Goal: Task Accomplishment & Management: Manage account settings

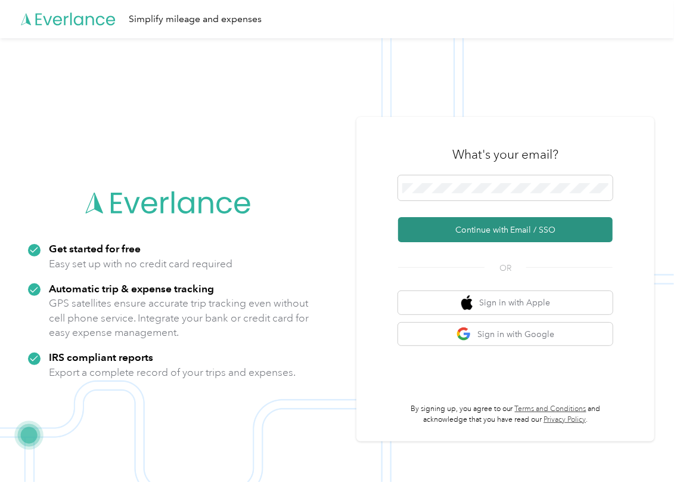
drag, startPoint x: 442, startPoint y: 230, endPoint x: 411, endPoint y: 234, distance: 31.4
click at [442, 230] on button "Continue with Email / SSO" at bounding box center [505, 229] width 215 height 25
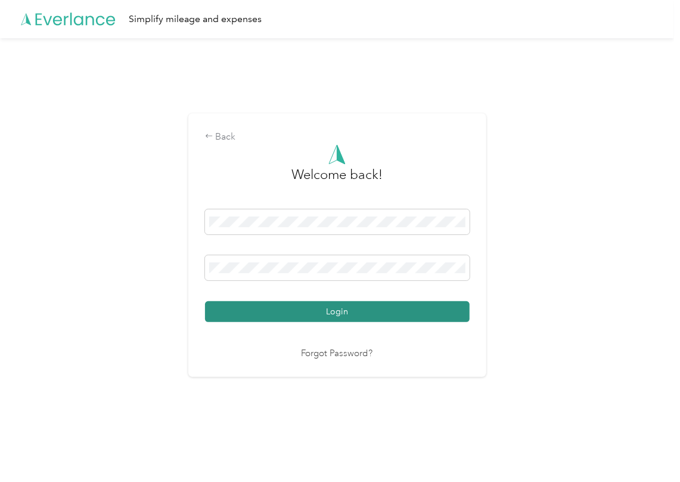
click at [251, 311] on button "Login" at bounding box center [337, 311] width 265 height 21
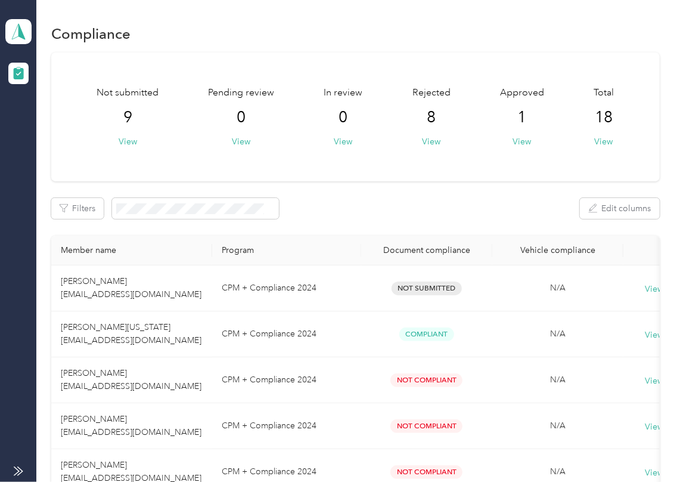
click at [31, 43] on div "Build To Prosper Team dashboard" at bounding box center [18, 31] width 26 height 25
click at [63, 129] on div "Log out" at bounding box center [131, 124] width 234 height 21
